Goal: Task Accomplishment & Management: Use online tool/utility

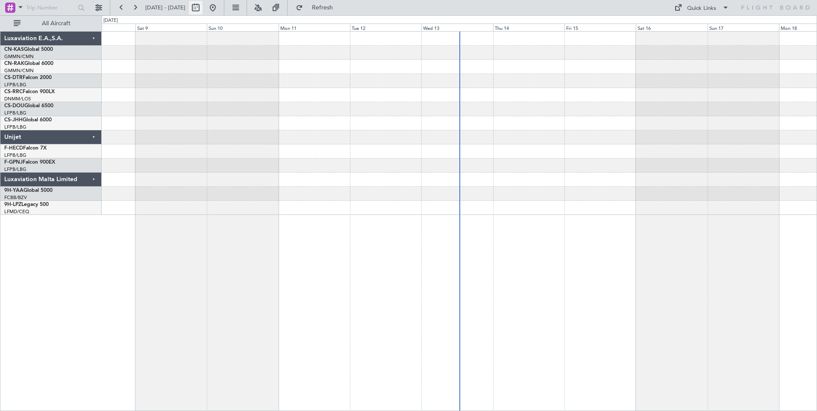
click at [203, 10] on button at bounding box center [196, 8] width 14 height 14
select select "8"
select select "2025"
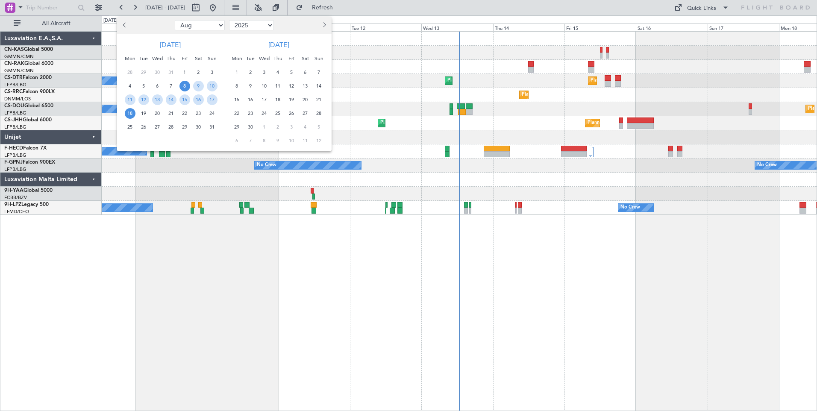
click at [183, 85] on span "8" at bounding box center [185, 86] width 11 height 11
click at [181, 113] on span "22" at bounding box center [185, 113] width 11 height 11
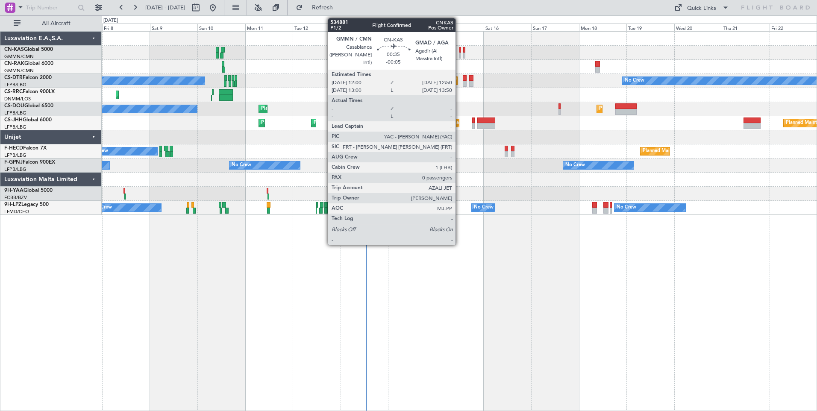
click at [460, 53] on div at bounding box center [461, 56] width 2 height 6
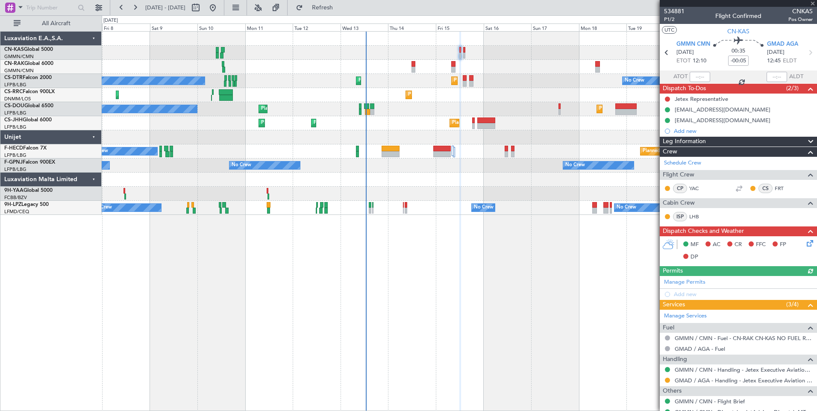
type input "[PERSON_NAME] ([PERSON_NAME])"
click at [667, 380] on button at bounding box center [667, 380] width 5 height 5
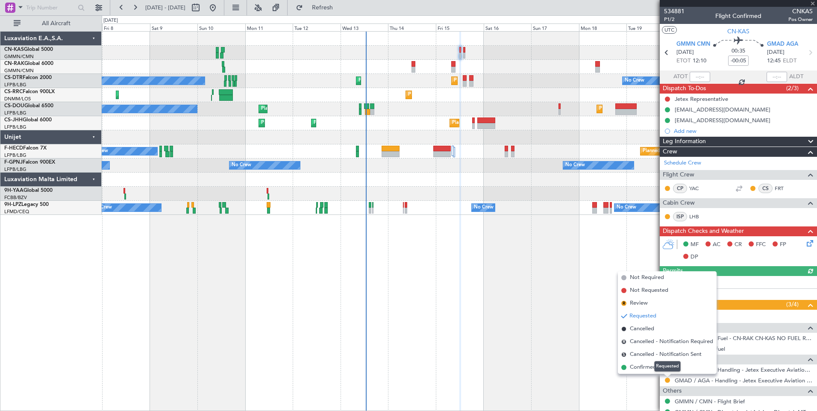
click at [657, 368] on div "Requested" at bounding box center [667, 366] width 27 height 11
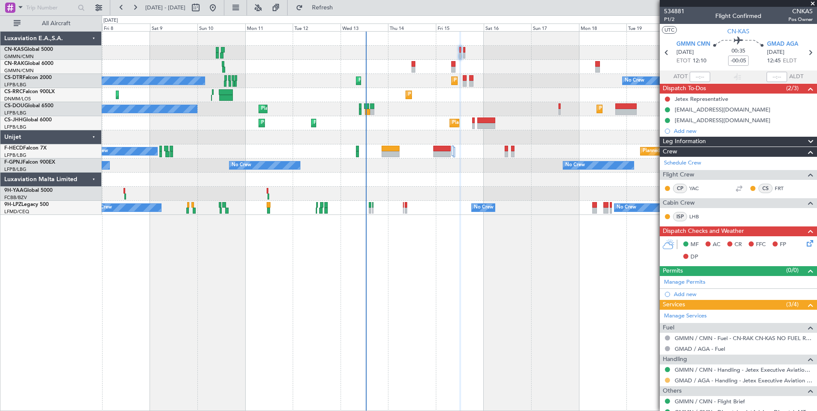
click at [668, 380] on button at bounding box center [667, 380] width 5 height 5
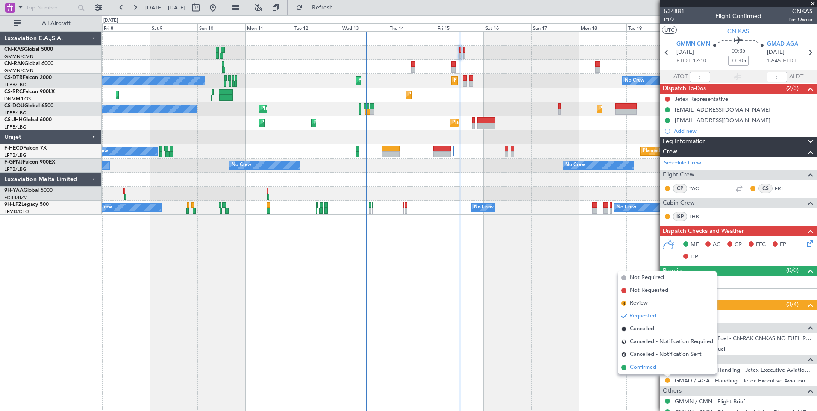
click at [643, 366] on span "Confirmed" at bounding box center [643, 367] width 27 height 9
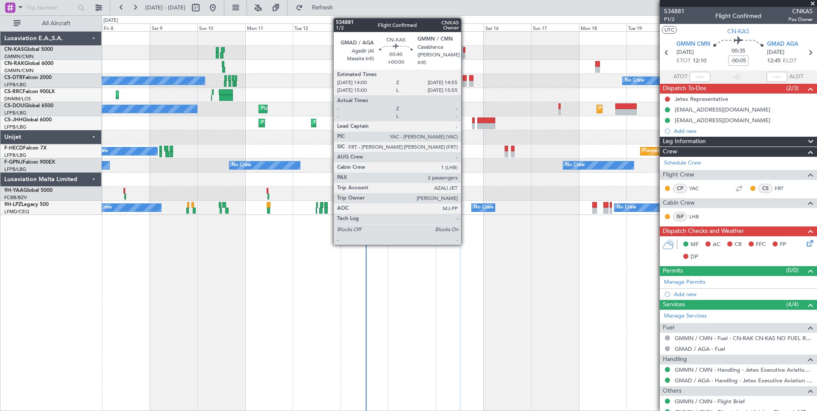
click at [465, 53] on div at bounding box center [464, 56] width 2 height 6
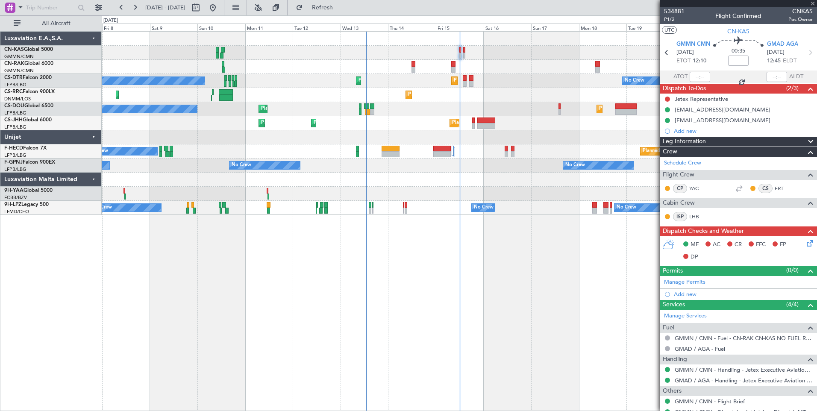
type input "2"
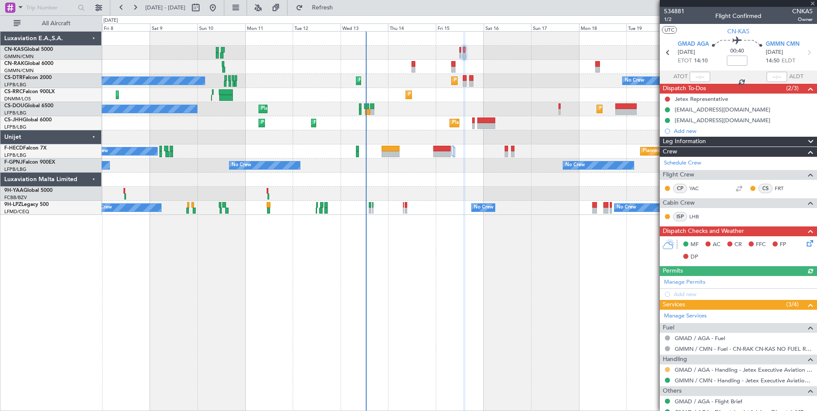
click at [668, 370] on button at bounding box center [667, 369] width 5 height 5
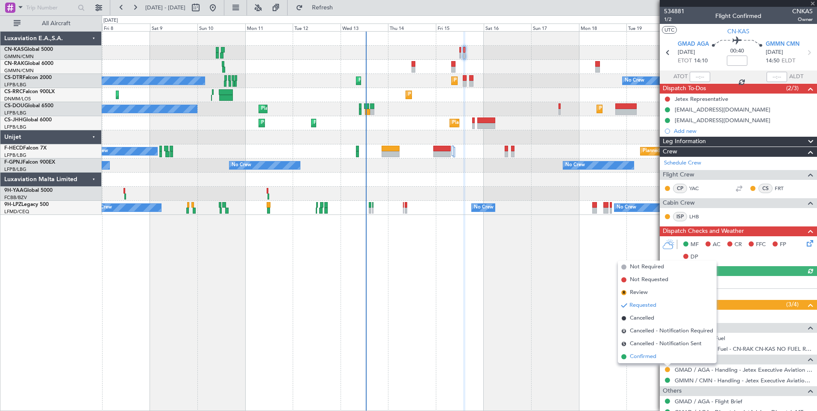
click at [654, 355] on span "Confirmed" at bounding box center [643, 357] width 27 height 9
